Goal: Task Accomplishment & Management: Complete application form

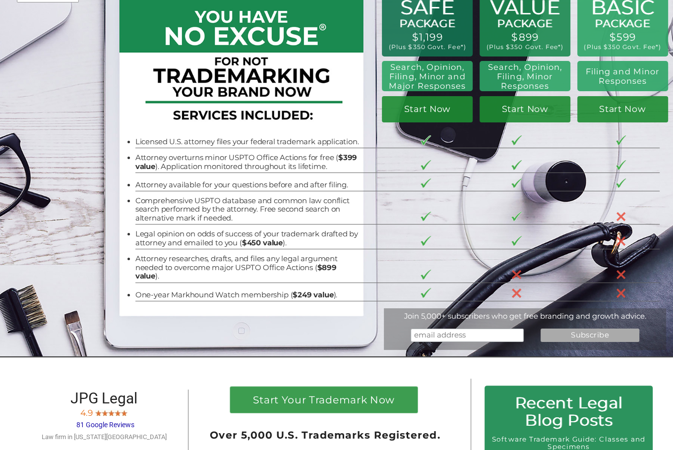
scroll to position [149, 0]
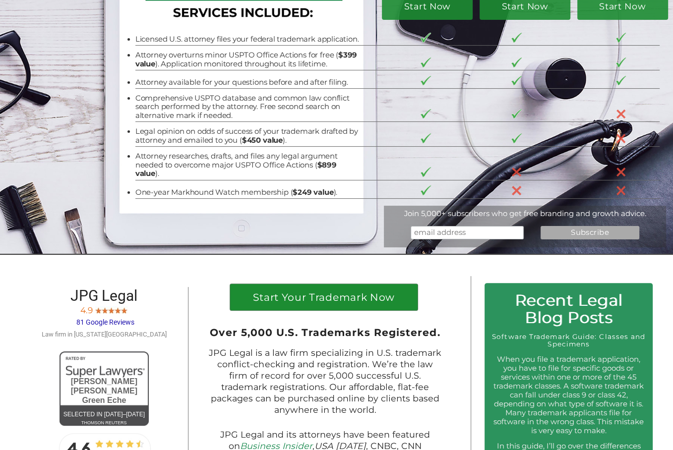
click at [344, 302] on h1 "Start Your Trademark Now" at bounding box center [324, 300] width 174 height 15
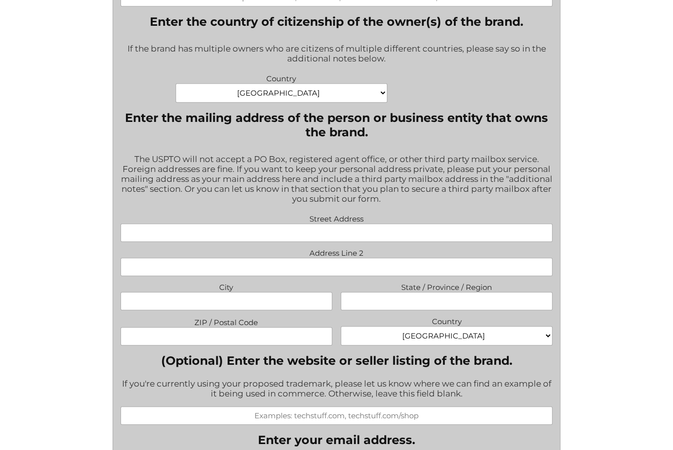
scroll to position [585, 0]
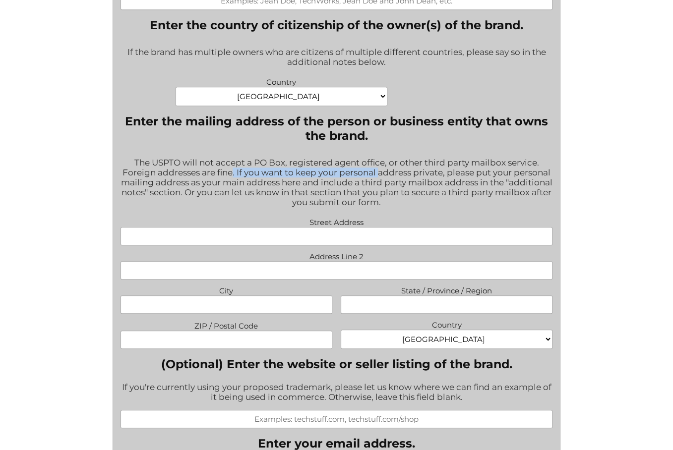
drag, startPoint x: 234, startPoint y: 177, endPoint x: 380, endPoint y: 177, distance: 145.8
click at [380, 177] on div "The USPTO will not accept a PO Box, registered agent office, or other third par…" at bounding box center [336, 183] width 432 height 64
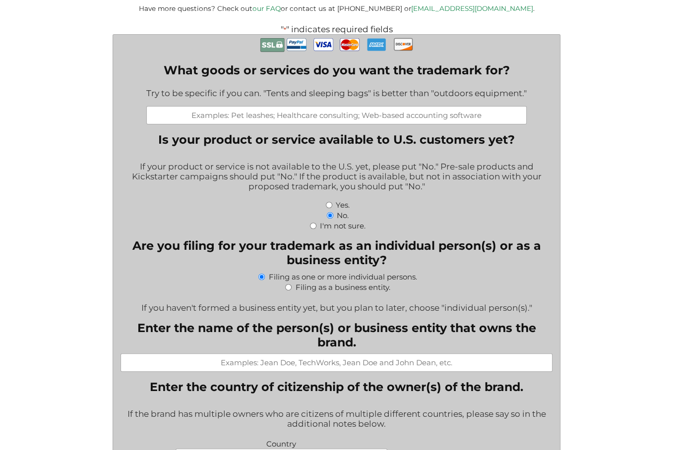
scroll to position [56, 0]
